Goal: Task Accomplishment & Management: Manage account settings

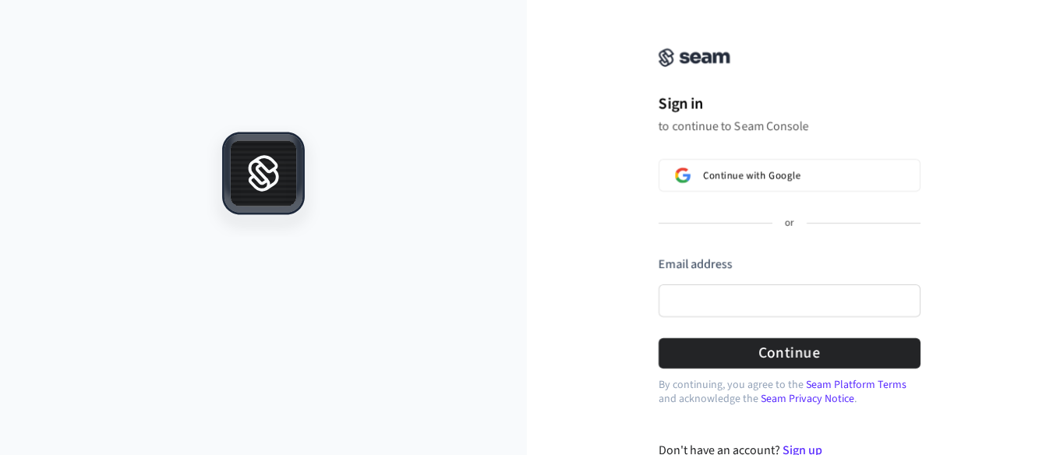
click at [260, 175] on icon at bounding box center [263, 176] width 66 height 2
click at [719, 56] on img at bounding box center [695, 57] width 72 height 19
click at [266, 183] on icon at bounding box center [262, 170] width 26 height 26
